Goal: Information Seeking & Learning: Learn about a topic

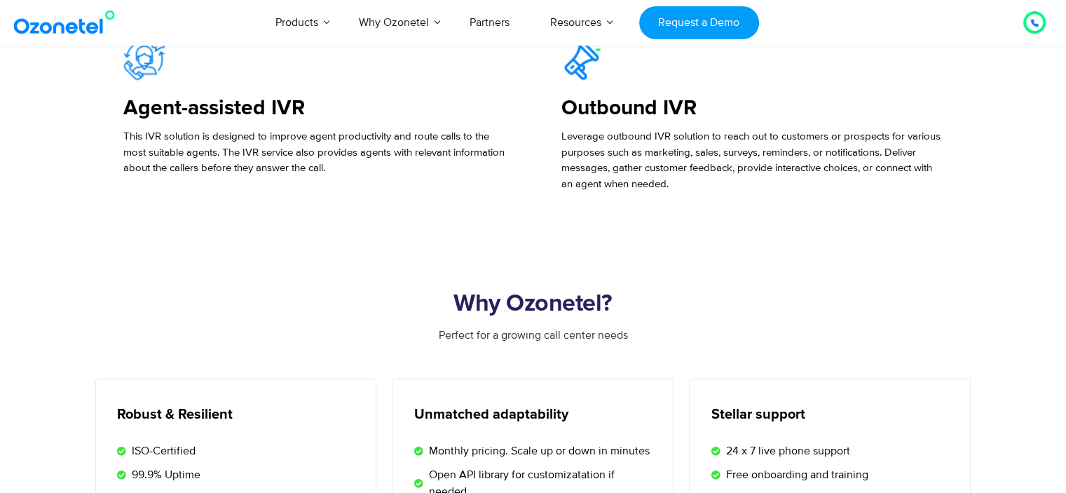
scroll to position [3217, 0]
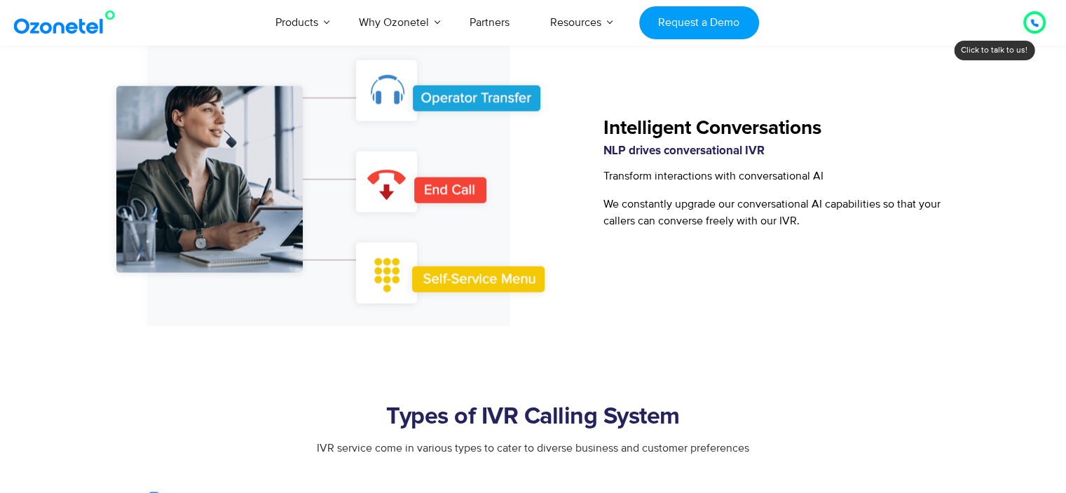
click at [50, 27] on img at bounding box center [68, 22] width 114 height 25
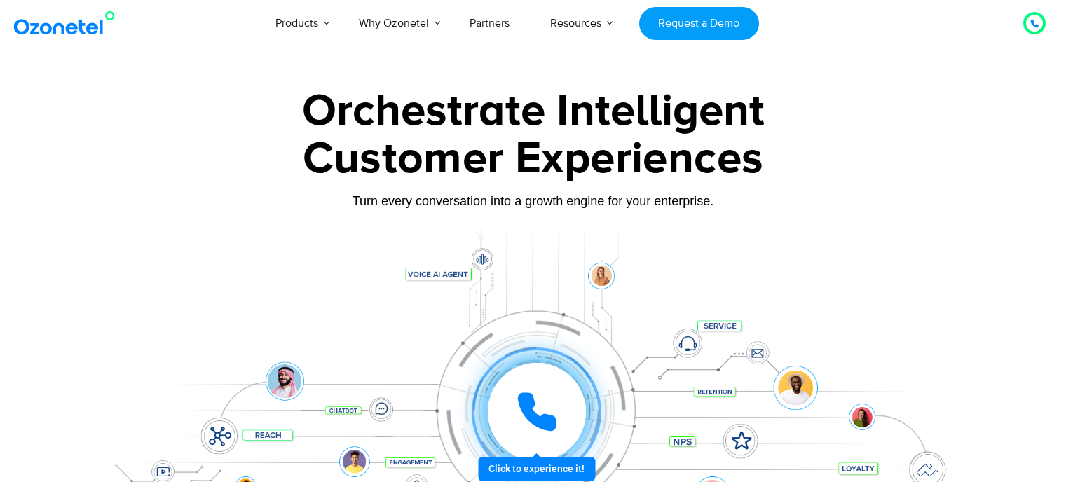
click at [1042, 29] on div at bounding box center [1034, 23] width 22 height 22
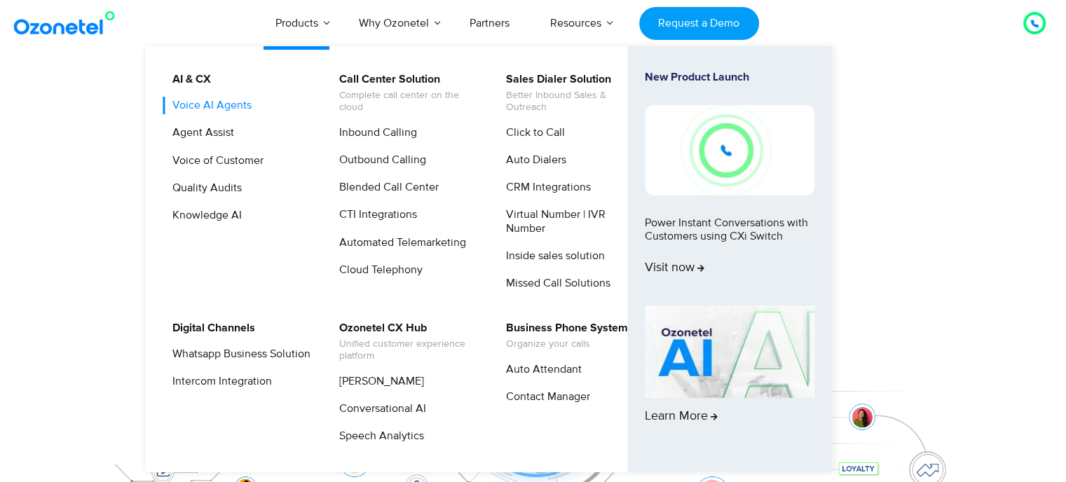
click at [233, 98] on link "Voice AI Agents" at bounding box center [208, 106] width 90 height 18
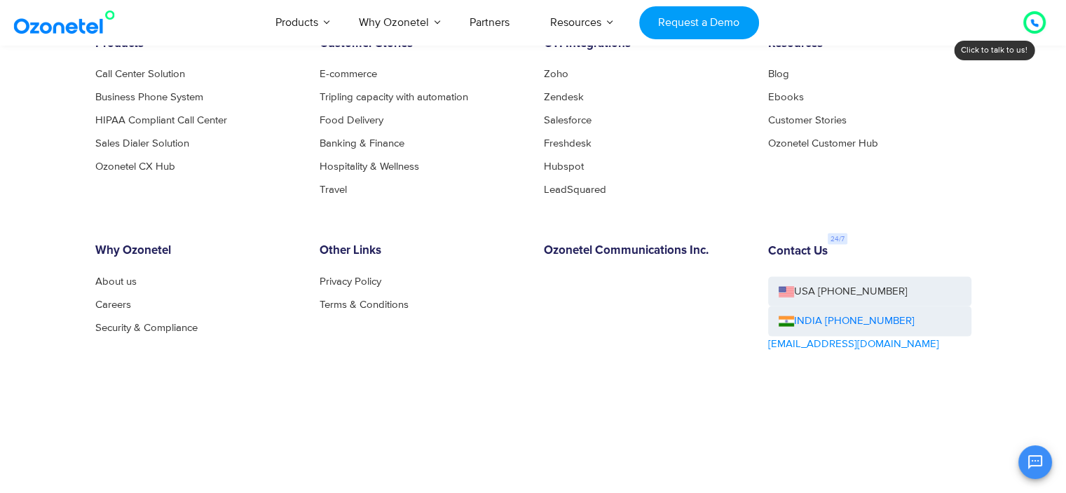
scroll to position [2787, 0]
